Goal: Find specific page/section: Find specific page/section

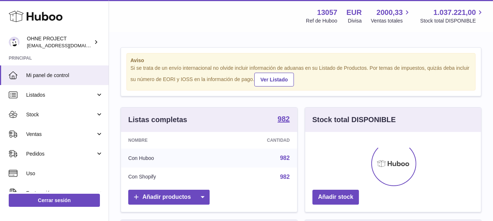
scroll to position [113, 176]
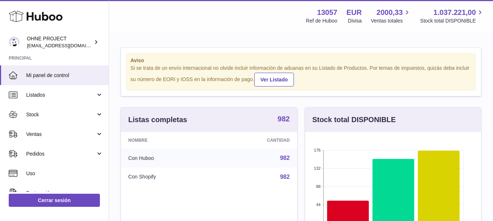
click at [282, 118] on strong "982" at bounding box center [283, 118] width 12 height 7
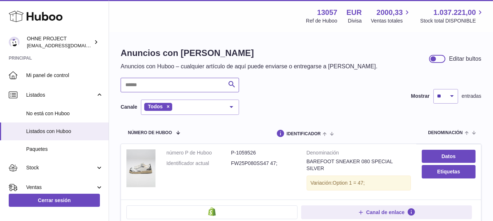
click at [151, 86] on input "text" at bounding box center [180, 85] width 118 height 15
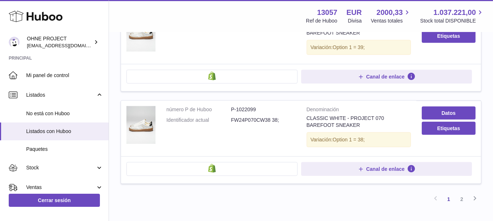
scroll to position [908, 0]
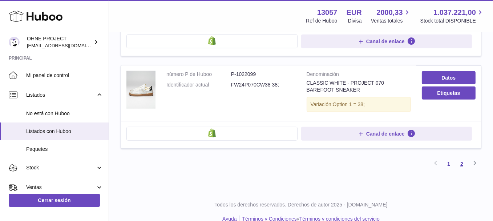
type input "**********"
click at [462, 157] on link "2" at bounding box center [461, 163] width 13 height 13
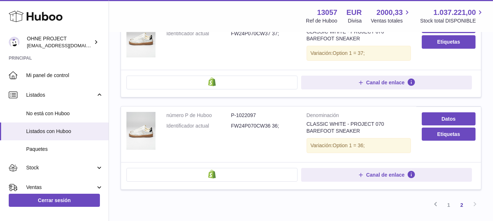
scroll to position [142, 0]
